Goal: Use online tool/utility: Use online tool/utility

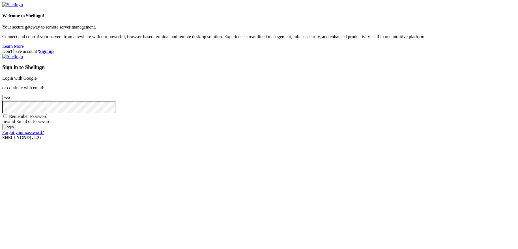
click at [37, 81] on link "Login with Google" at bounding box center [19, 78] width 34 height 5
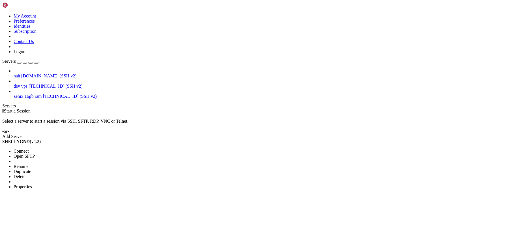
click at [29, 149] on span "Connect" at bounding box center [21, 151] width 15 height 5
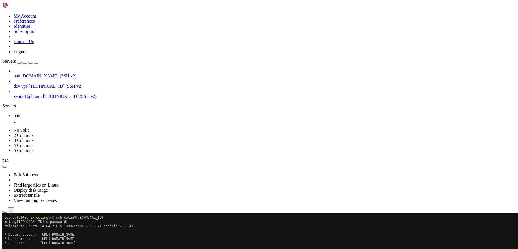
scroll to position [153, 0]
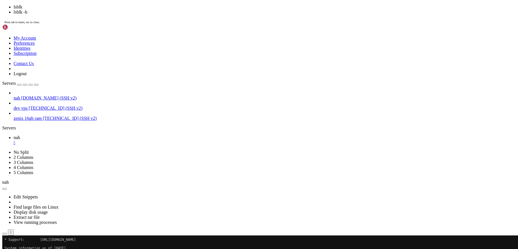
scroll to position [204, 0]
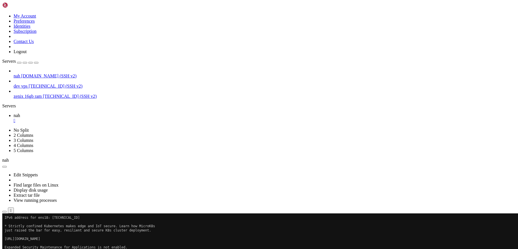
scroll to position [229, 0]
